Goal: Information Seeking & Learning: Find specific fact

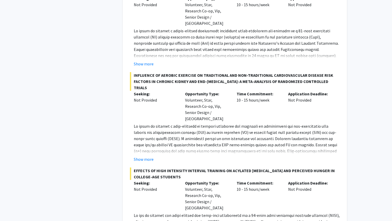
scroll to position [874, 0]
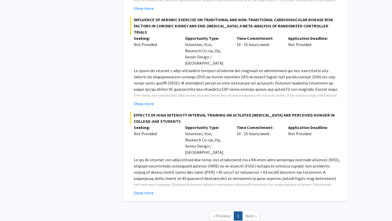
click at [251, 213] on span "Next »" at bounding box center [251, 215] width 11 height 5
click at [227, 213] on span "« Previous" at bounding box center [222, 215] width 18 height 5
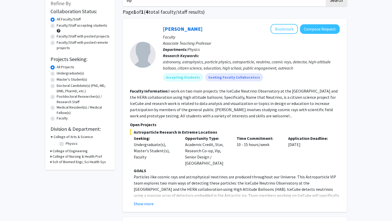
scroll to position [0, 0]
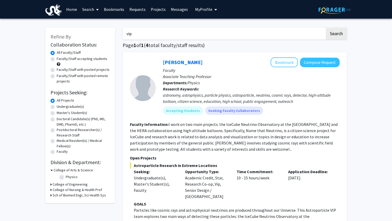
click at [154, 35] on input "vip" at bounding box center [224, 34] width 203 height 12
click at [138, 31] on input "vip" at bounding box center [224, 34] width 203 height 12
paste input "[PERSON_NAME]"
type input "[PERSON_NAME]"
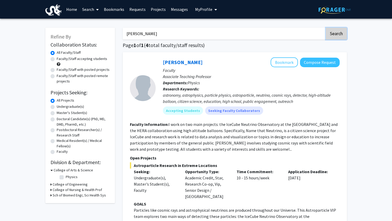
click at [337, 33] on button "Search" at bounding box center [336, 34] width 21 height 12
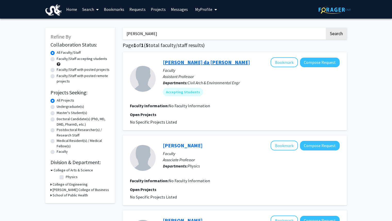
click at [187, 64] on link "[PERSON_NAME] da [PERSON_NAME]" at bounding box center [206, 62] width 87 height 6
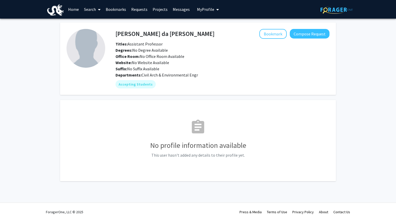
click at [97, 10] on span at bounding box center [98, 10] width 5 height 18
click at [76, 8] on link "Home" at bounding box center [74, 9] width 16 height 18
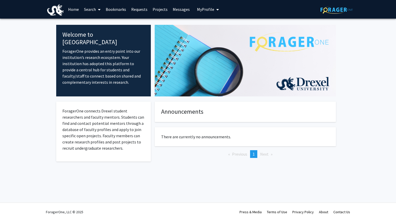
click at [85, 11] on link "Search" at bounding box center [93, 9] width 22 height 18
click at [94, 23] on span "Faculty/Staff" at bounding box center [101, 24] width 38 height 10
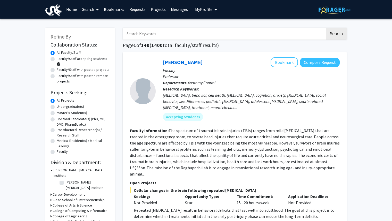
click at [147, 37] on input "Search Keywords" at bounding box center [224, 34] width 203 height 12
click at [332, 36] on button "Search" at bounding box center [336, 34] width 21 height 12
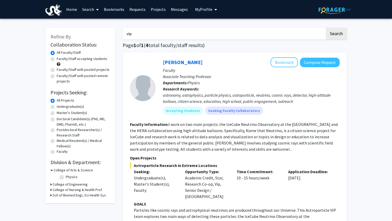
click at [171, 32] on input "vip" at bounding box center [224, 34] width 203 height 12
type input "[PERSON_NAME]"
click at [332, 30] on button "Search" at bounding box center [336, 34] width 21 height 12
